Goal: Transaction & Acquisition: Subscribe to service/newsletter

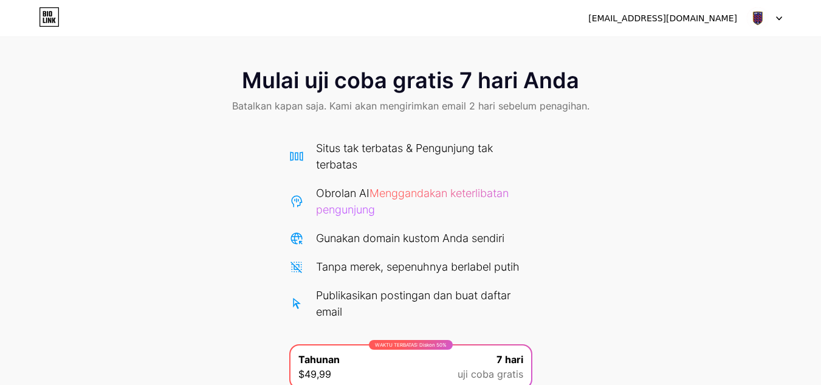
click at [700, 17] on font "[EMAIL_ADDRESS][DOMAIN_NAME]" at bounding box center [662, 18] width 149 height 10
click at [759, 22] on img at bounding box center [757, 18] width 23 height 23
click at [782, 14] on div at bounding box center [764, 18] width 35 height 22
click at [781, 15] on div at bounding box center [764, 18] width 35 height 22
click at [782, 16] on icon at bounding box center [779, 18] width 6 height 4
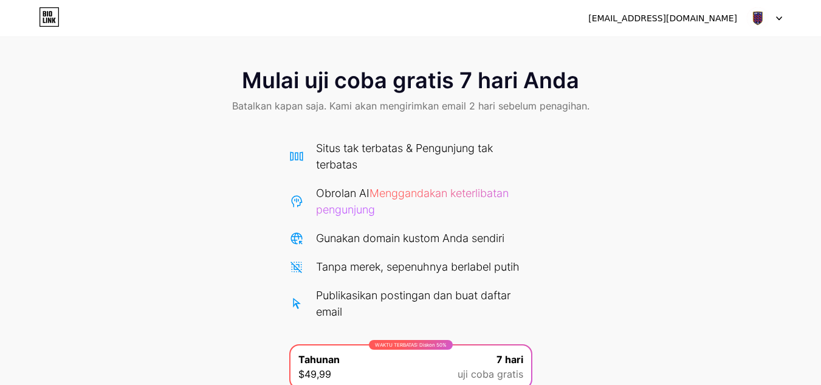
click at [55, 16] on icon at bounding box center [49, 16] width 21 height 19
click at [50, 23] on icon at bounding box center [49, 16] width 21 height 19
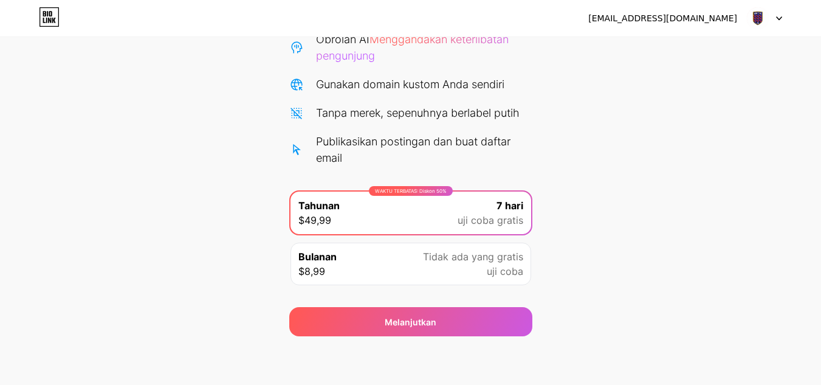
click at [442, 273] on div "Tidak ada yang gratis uji coba" at bounding box center [473, 263] width 100 height 29
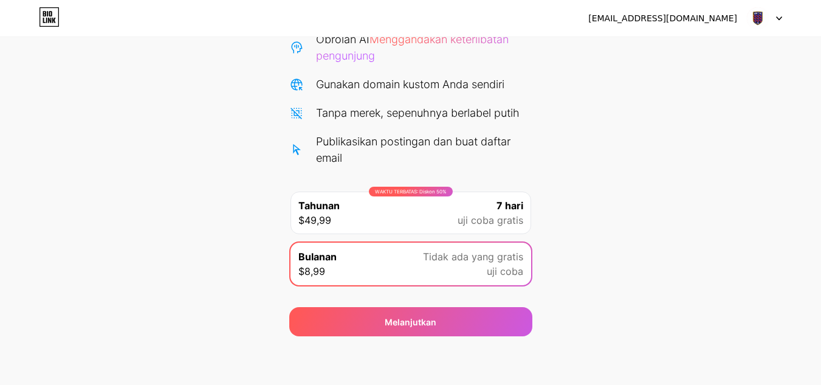
drag, startPoint x: 445, startPoint y: 213, endPoint x: 452, endPoint y: 212, distance: 6.7
click at [450, 212] on div "WAKTU TERBATAS: Diskon 50% Tahunan $49,99 7 hari uji coba gratis" at bounding box center [411, 212] width 241 height 43
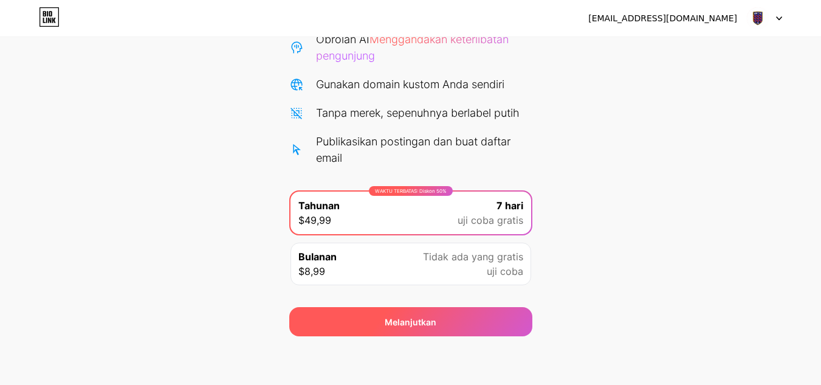
click at [410, 325] on font "Melanjutkan" at bounding box center [411, 322] width 52 height 10
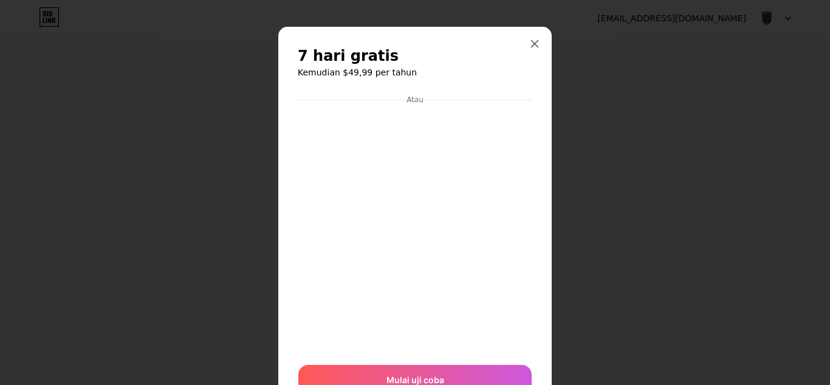
click at [529, 49] on div at bounding box center [535, 44] width 22 height 22
